Goal: Information Seeking & Learning: Find specific fact

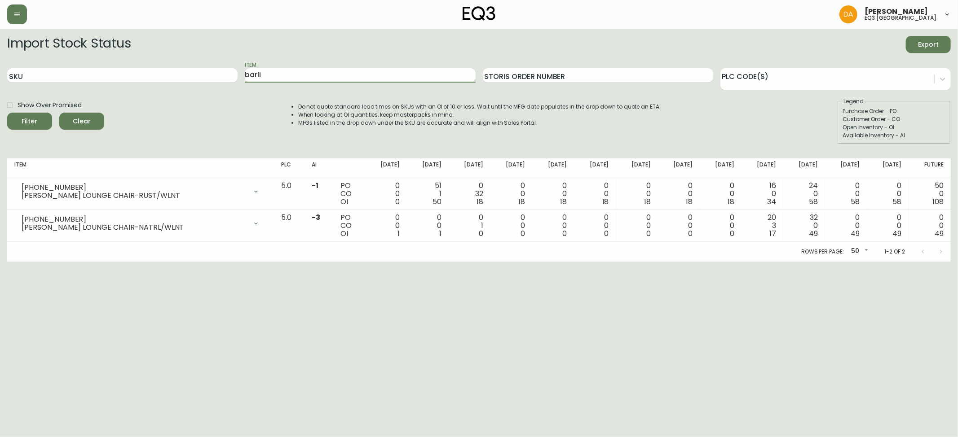
type input "barli"
click at [7, 113] on button "Filter" at bounding box center [29, 121] width 45 height 17
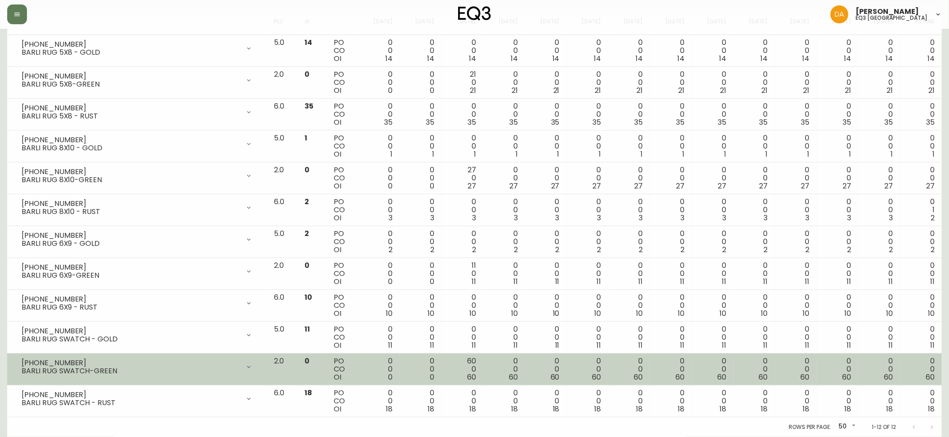
scroll to position [144, 0]
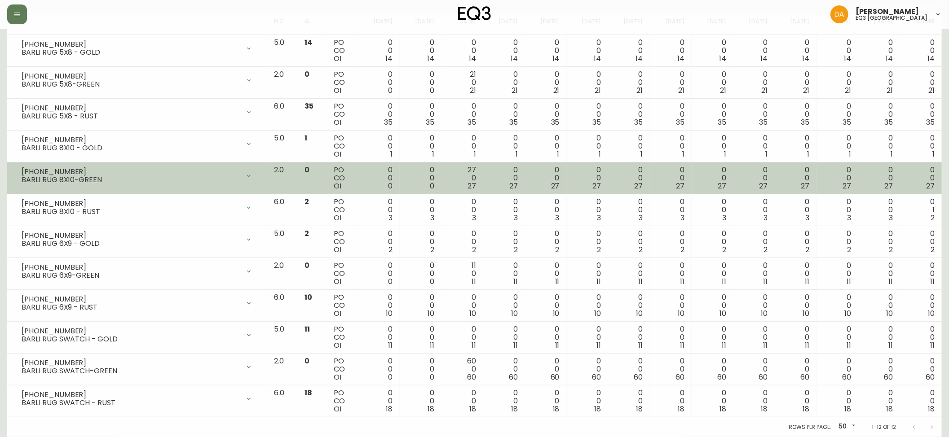
click at [879, 169] on div "0 0 27" at bounding box center [878, 178] width 27 height 24
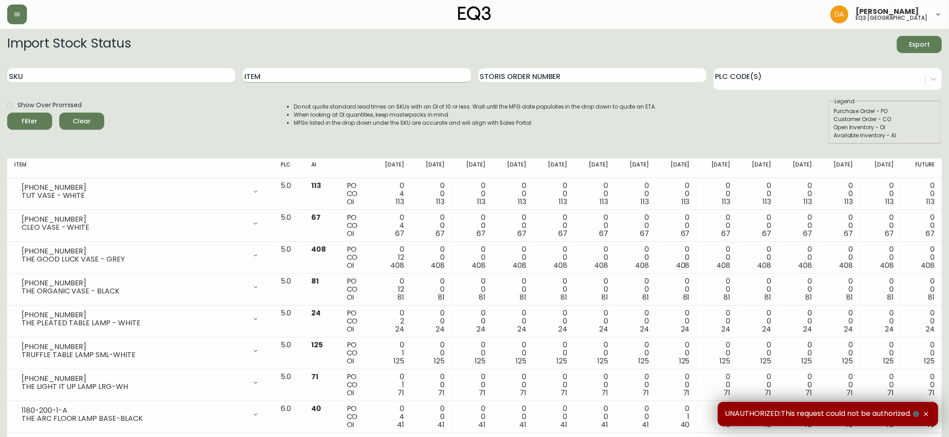
click at [277, 78] on input "Item" at bounding box center [356, 75] width 228 height 14
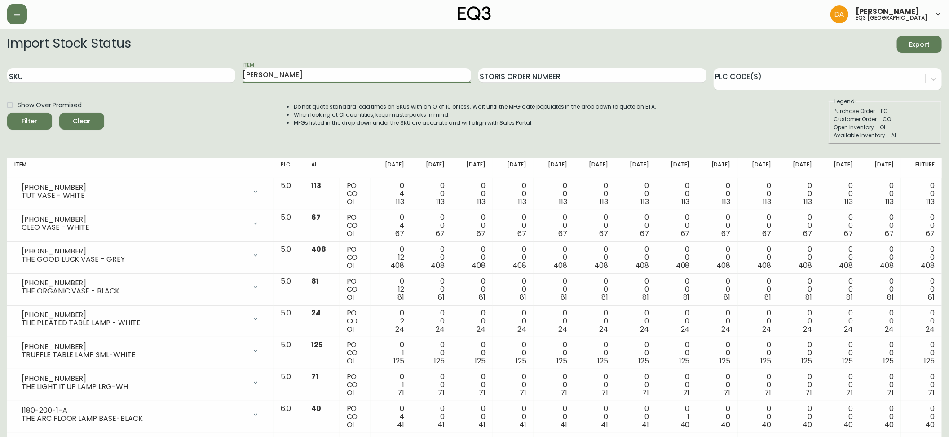
click at [7, 113] on button "Filter" at bounding box center [29, 121] width 45 height 17
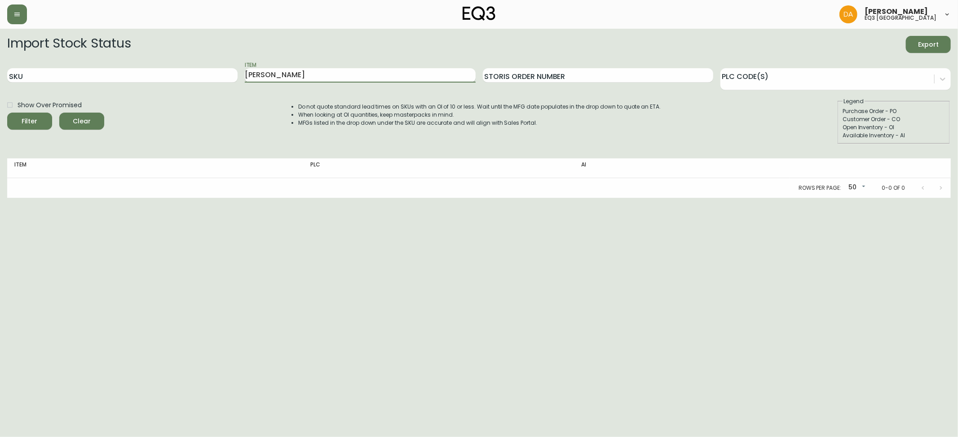
click at [276, 75] on input "OLLIE" at bounding box center [360, 75] width 230 height 14
click at [7, 113] on button "Filter" at bounding box center [29, 121] width 45 height 17
click at [33, 121] on div "Filter" at bounding box center [30, 121] width 16 height 11
click at [278, 74] on input "OTTIE" at bounding box center [360, 75] width 230 height 14
type input "OTTI"
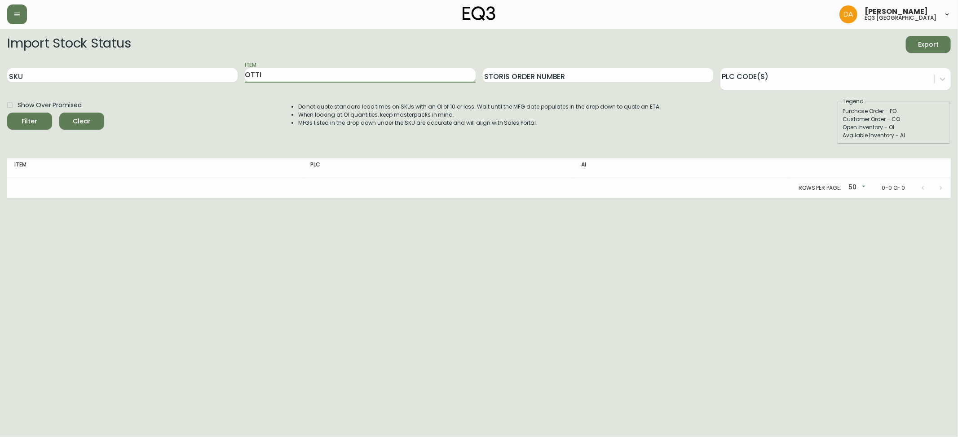
click at [7, 113] on button "Filter" at bounding box center [29, 121] width 45 height 17
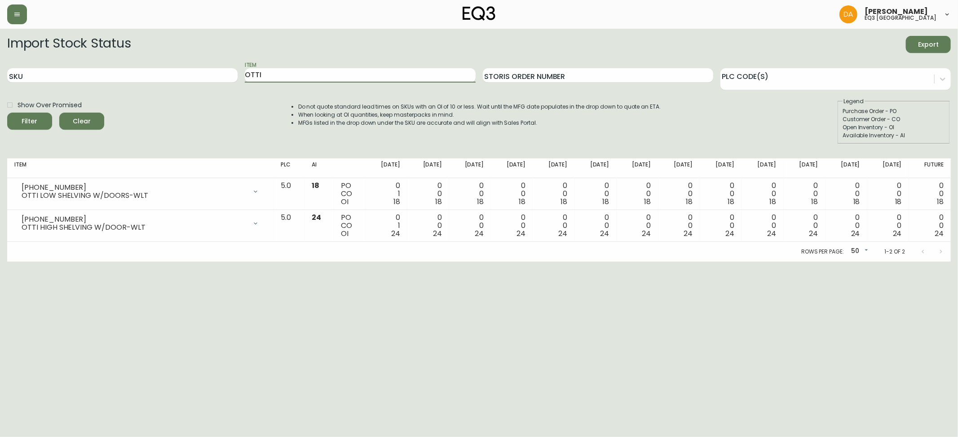
click at [210, 262] on html "Dominic Adam eq3 calgary Import Stock Status Export SKU Item OTTI Storis Order …" at bounding box center [479, 131] width 958 height 262
click at [945, 262] on html "Dominic Adam eq3 calgary Import Stock Status Export SKU Item OTTI Storis Order …" at bounding box center [479, 131] width 958 height 262
drag, startPoint x: 302, startPoint y: 79, endPoint x: 28, endPoint y: 74, distance: 274.0
click at [29, 74] on div "SKU Item OTTI Storis Order Number PLC Code(s)" at bounding box center [478, 75] width 943 height 29
type input "GROW"
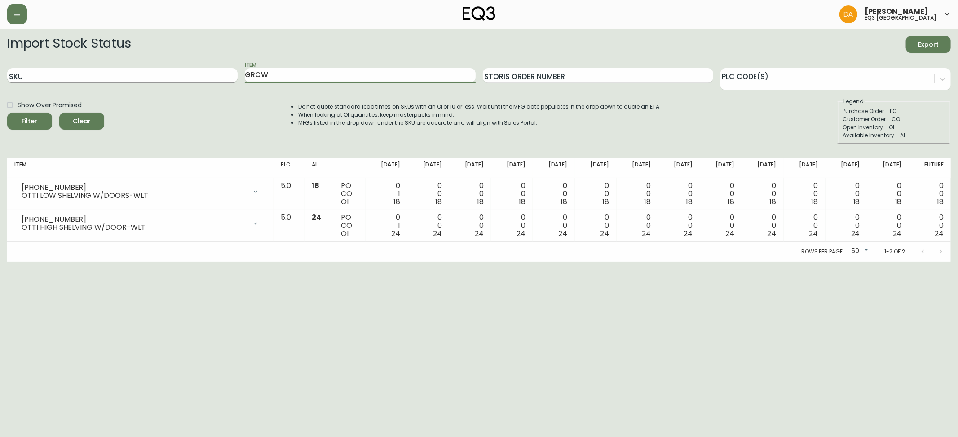
click at [7, 113] on button "Filter" at bounding box center [29, 121] width 45 height 17
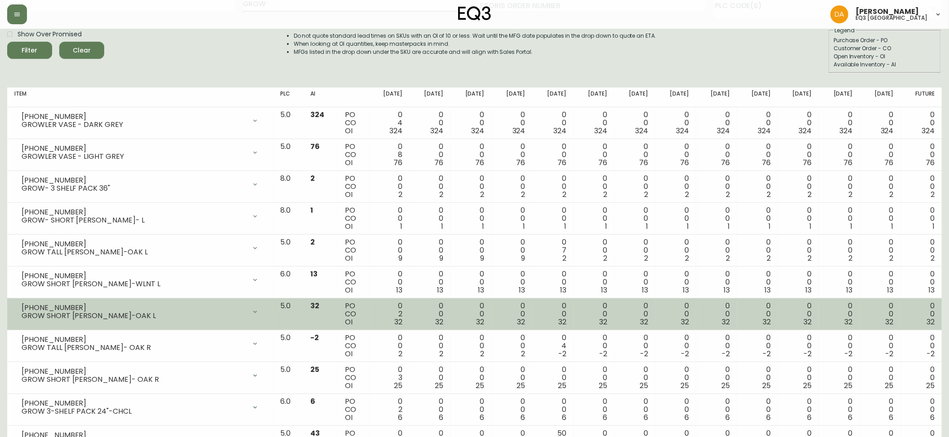
scroll to position [100, 0]
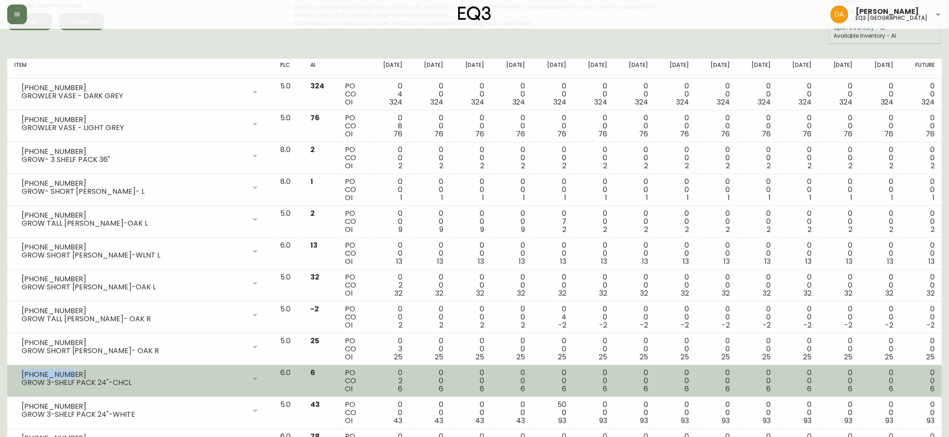
drag, startPoint x: 64, startPoint y: 376, endPoint x: 8, endPoint y: 377, distance: 55.7
click at [8, 377] on td "7020-617-13 GROW 3-SHELF PACK 24"-CHCL Opening Balance 8 ( Oct 09, 2025 ) Custo…" at bounding box center [140, 382] width 266 height 32
copy div "7020-617-13"
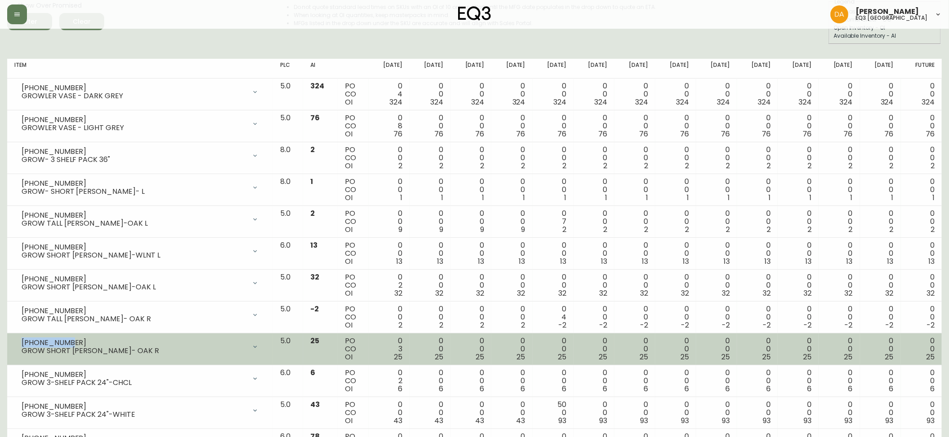
drag, startPoint x: 66, startPoint y: 340, endPoint x: 0, endPoint y: 338, distance: 66.5
click at [11, 344] on td "7020-616-16 GROW SHORT GABLE- OAK R Opening Balance 28 ( Oct 09, 2025 ) Custome…" at bounding box center [140, 350] width 266 height 32
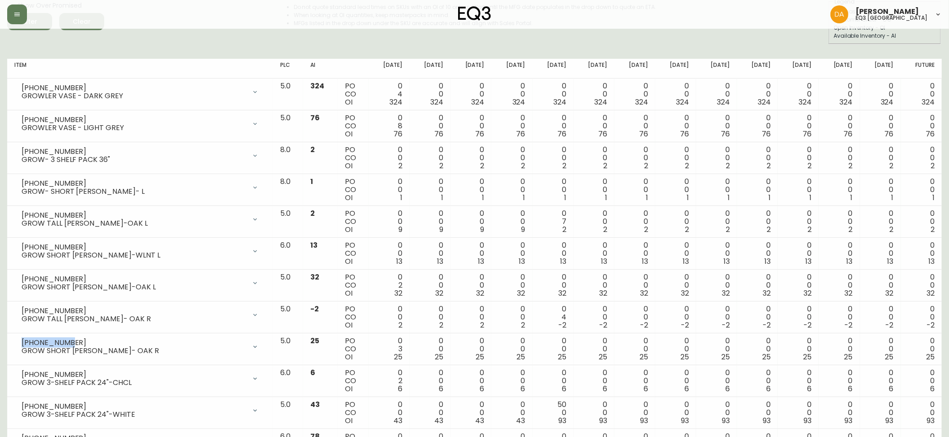
copy div "7020-616-16"
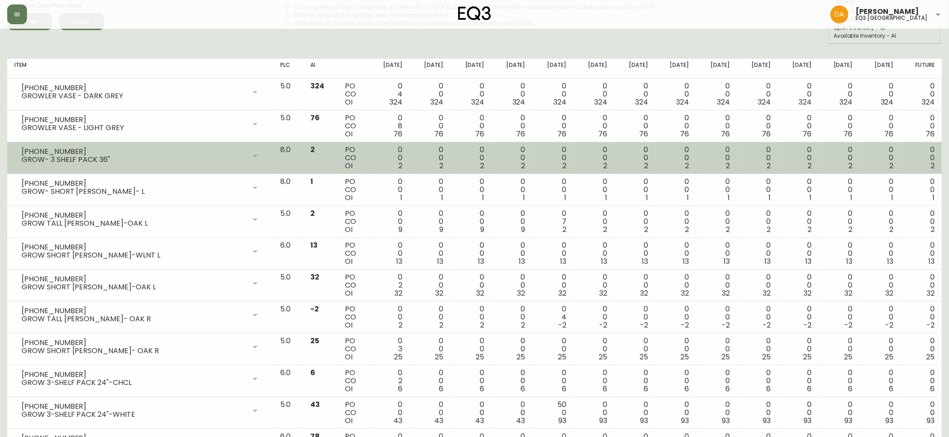
drag, startPoint x: 237, startPoint y: 175, endPoint x: 357, endPoint y: 164, distance: 120.8
click at [237, 175] on td "7020-610-16 GROW- SHORT GABLE- L Opening Balance 1 ( Oct 09, 2025 ) Available I…" at bounding box center [140, 190] width 266 height 32
